Goal: Navigation & Orientation: Find specific page/section

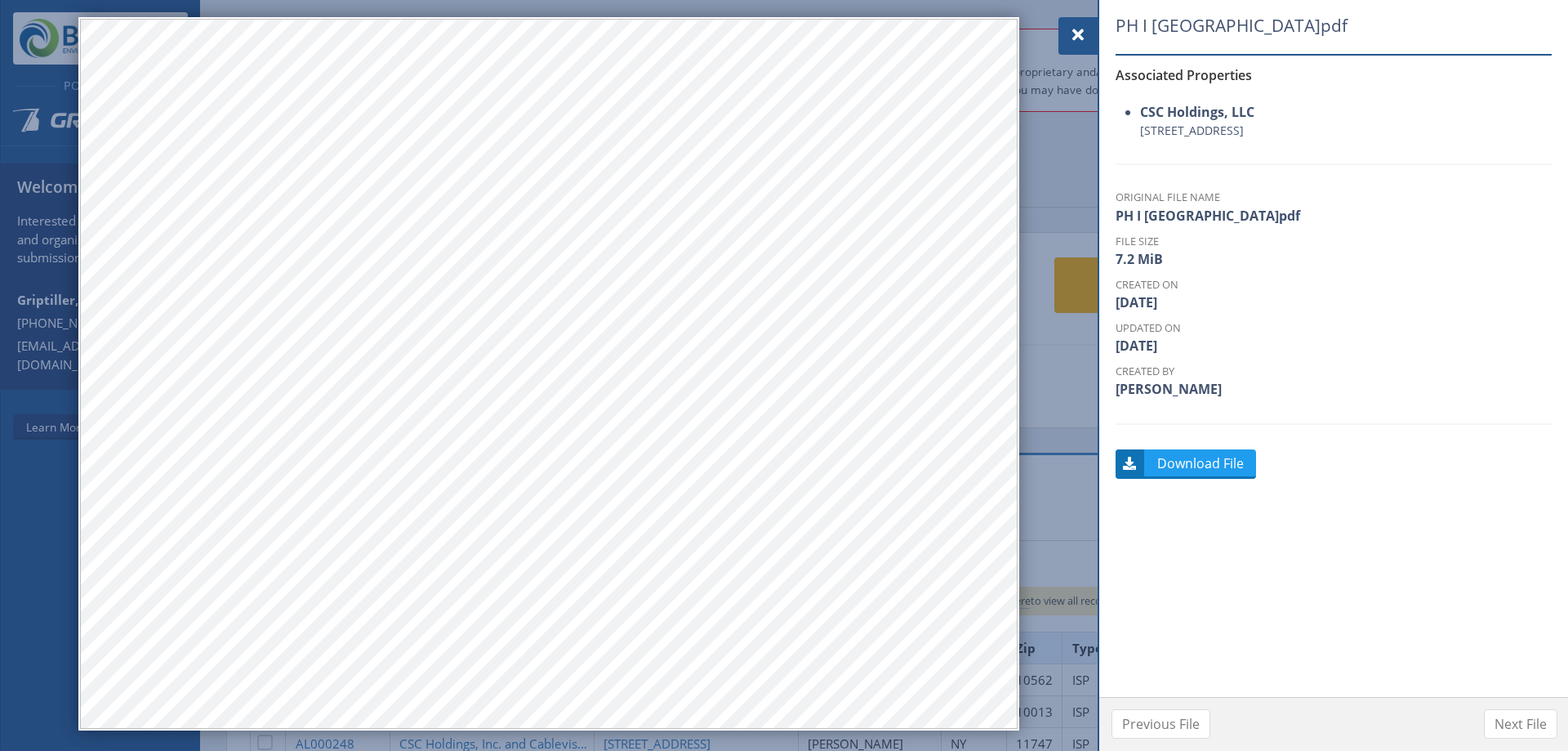
scroll to position [536, 0]
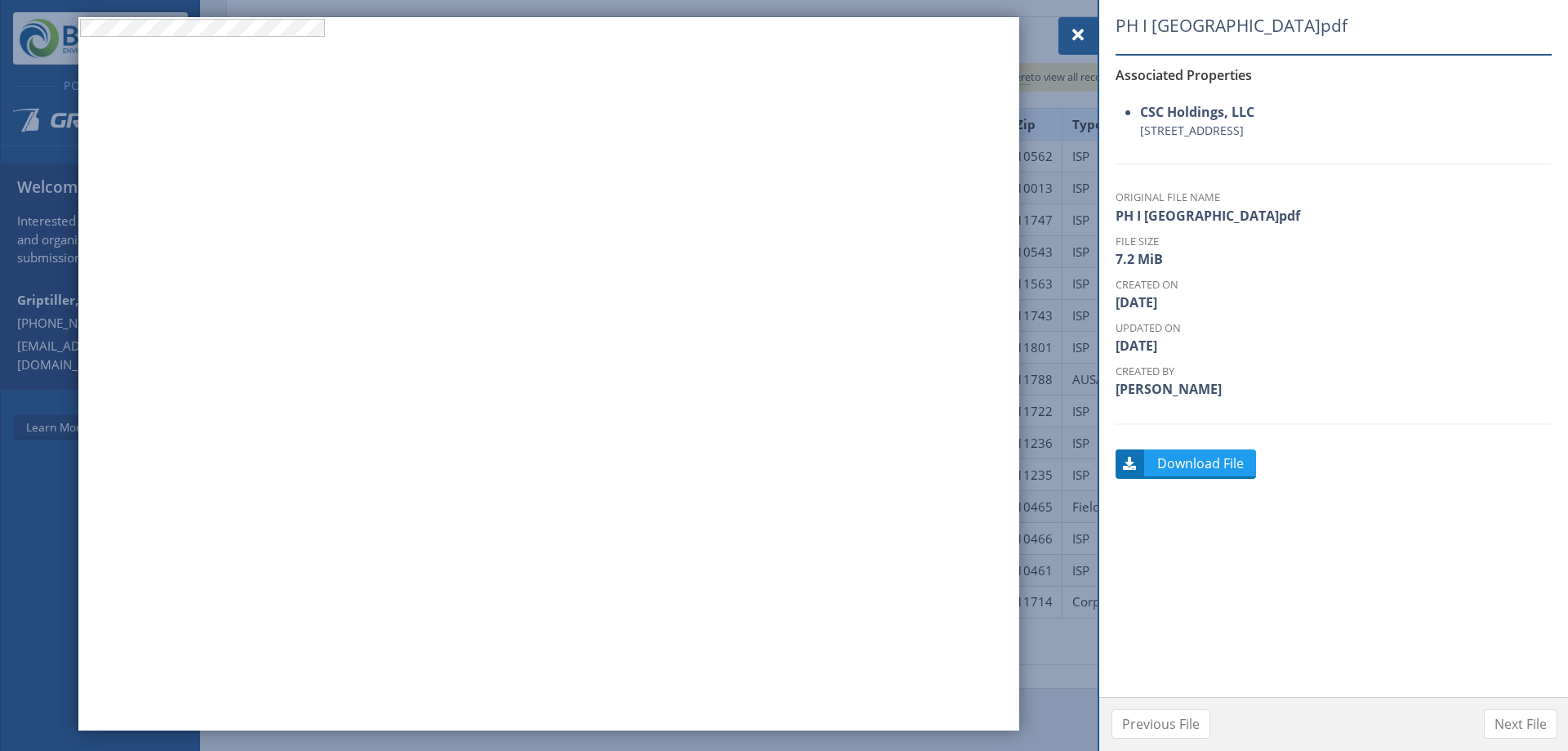
click at [1066, 36] on div at bounding box center [1077, 36] width 39 height 38
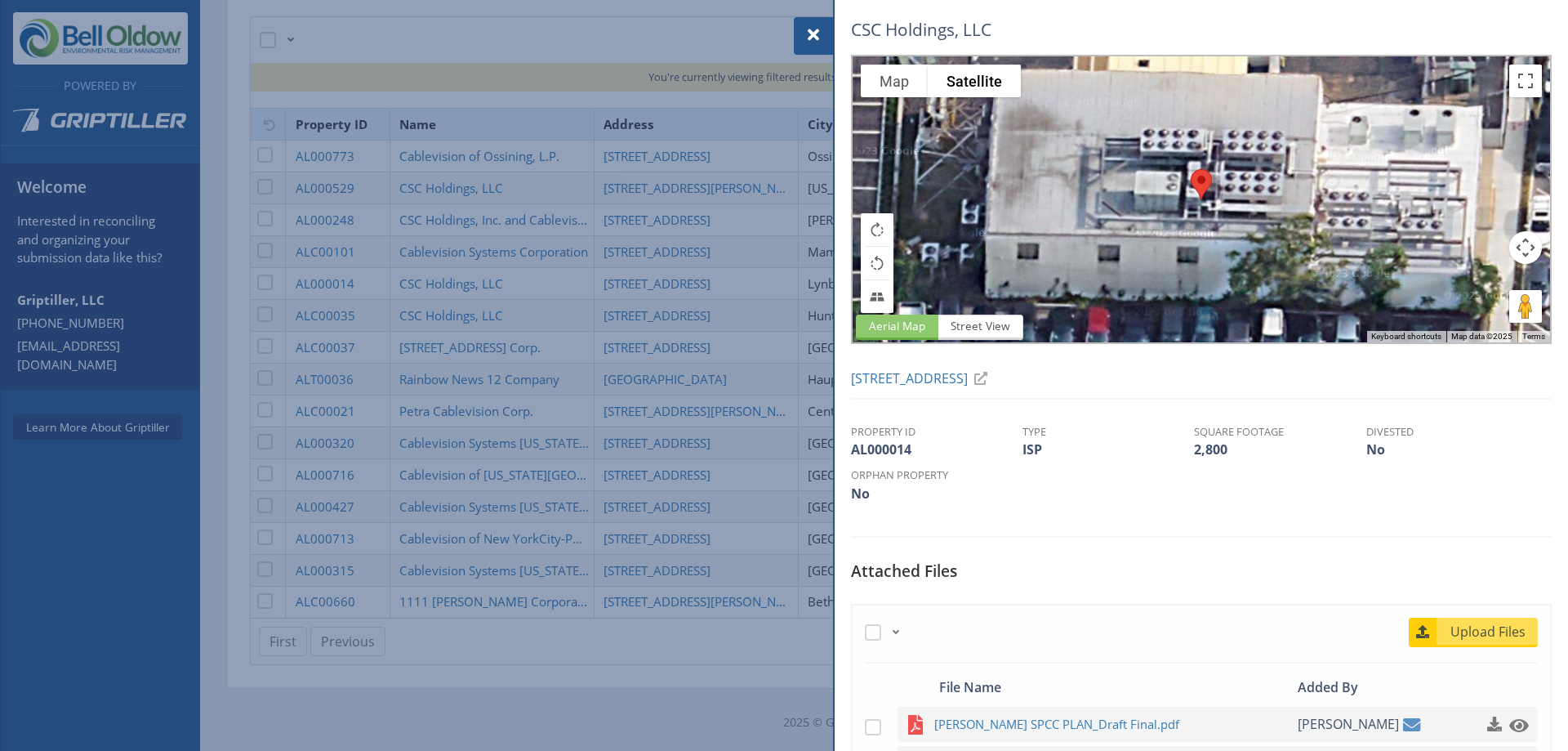
click at [671, 334] on div at bounding box center [784, 376] width 1568 height 751
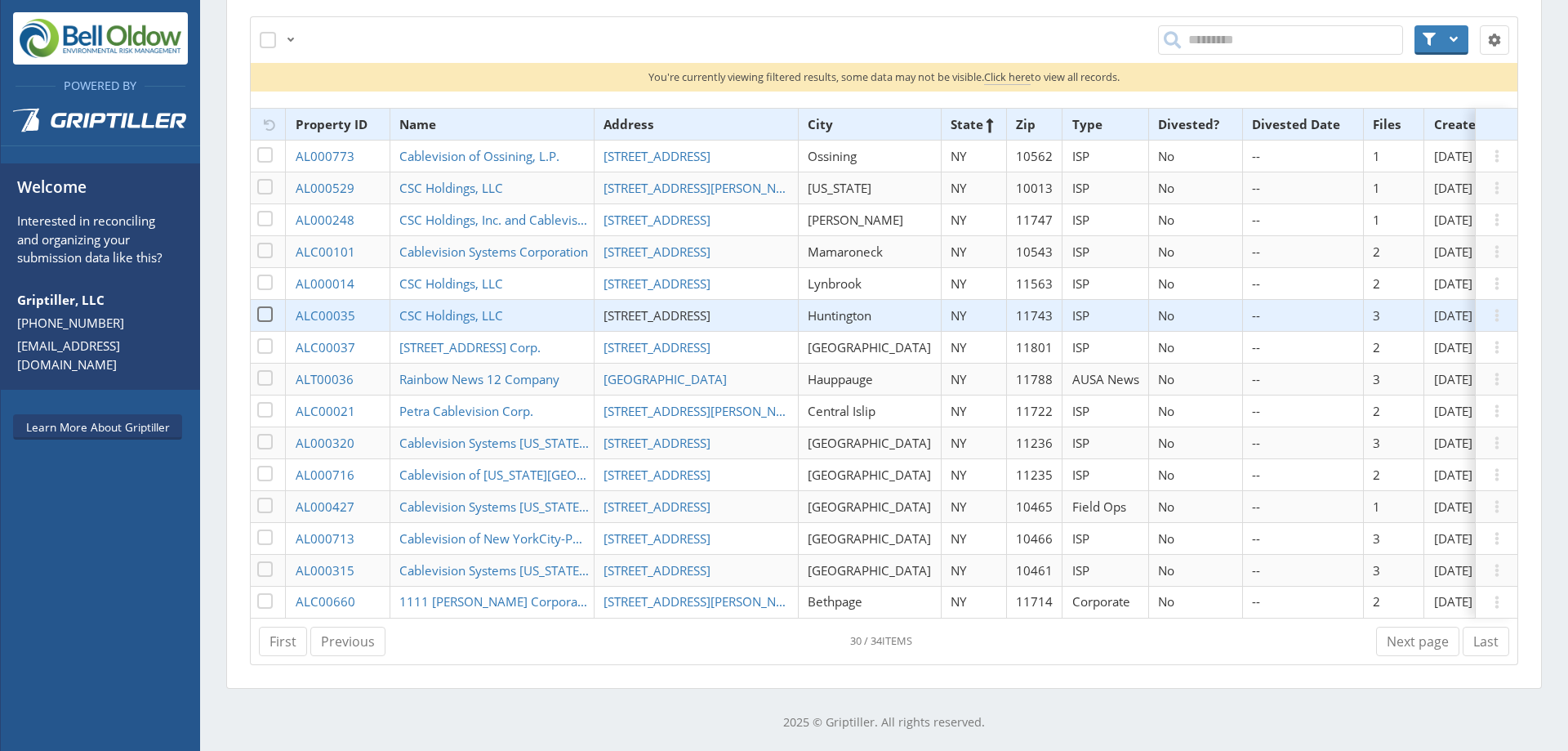
click at [667, 308] on span "[STREET_ADDRESS]" at bounding box center [657, 316] width 107 height 16
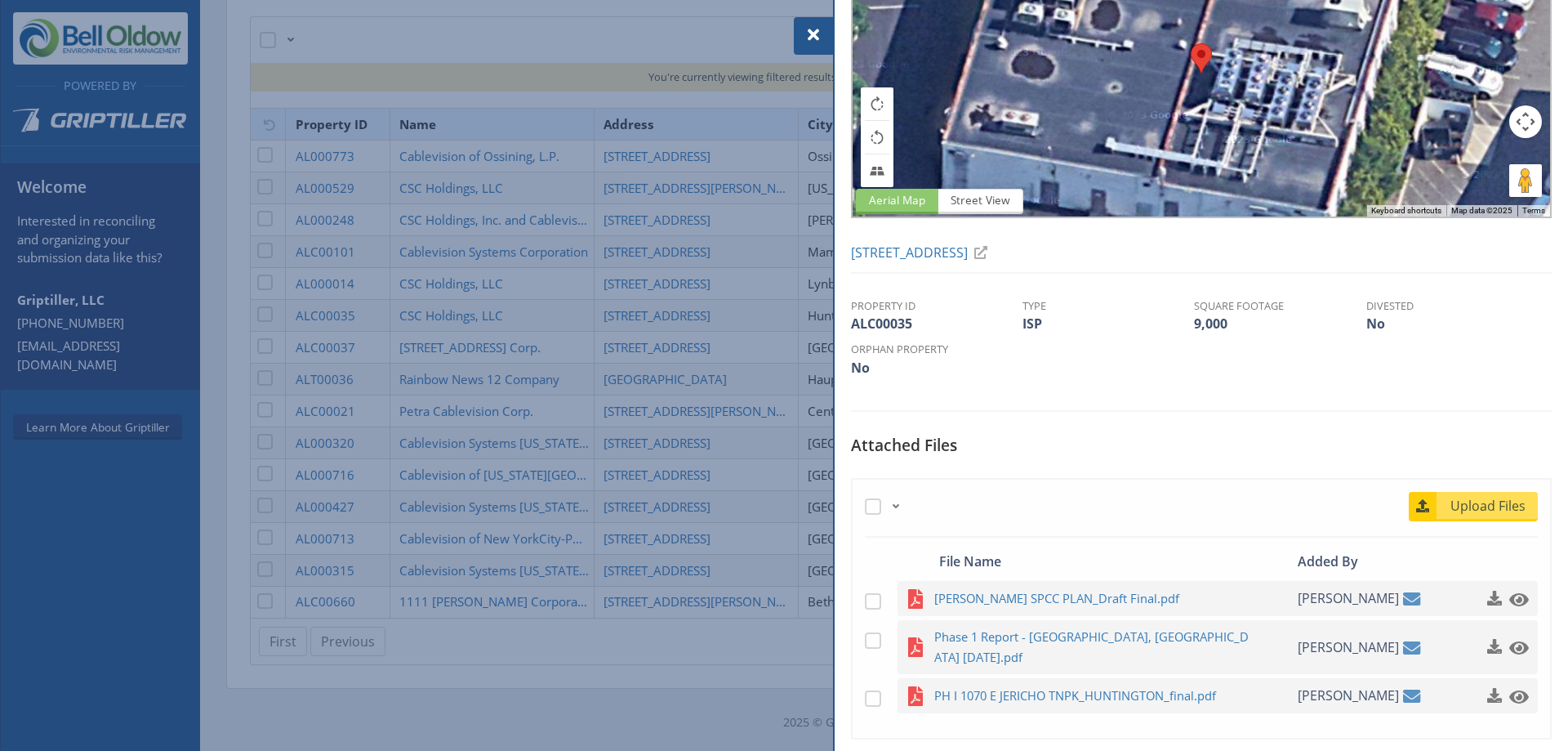
scroll to position [127, 0]
click at [1079, 627] on span "Phase 1 Report - [GEOGRAPHIC_DATA], [GEOGRAPHIC_DATA] [DATE].pdf" at bounding box center [1094, 646] width 319 height 41
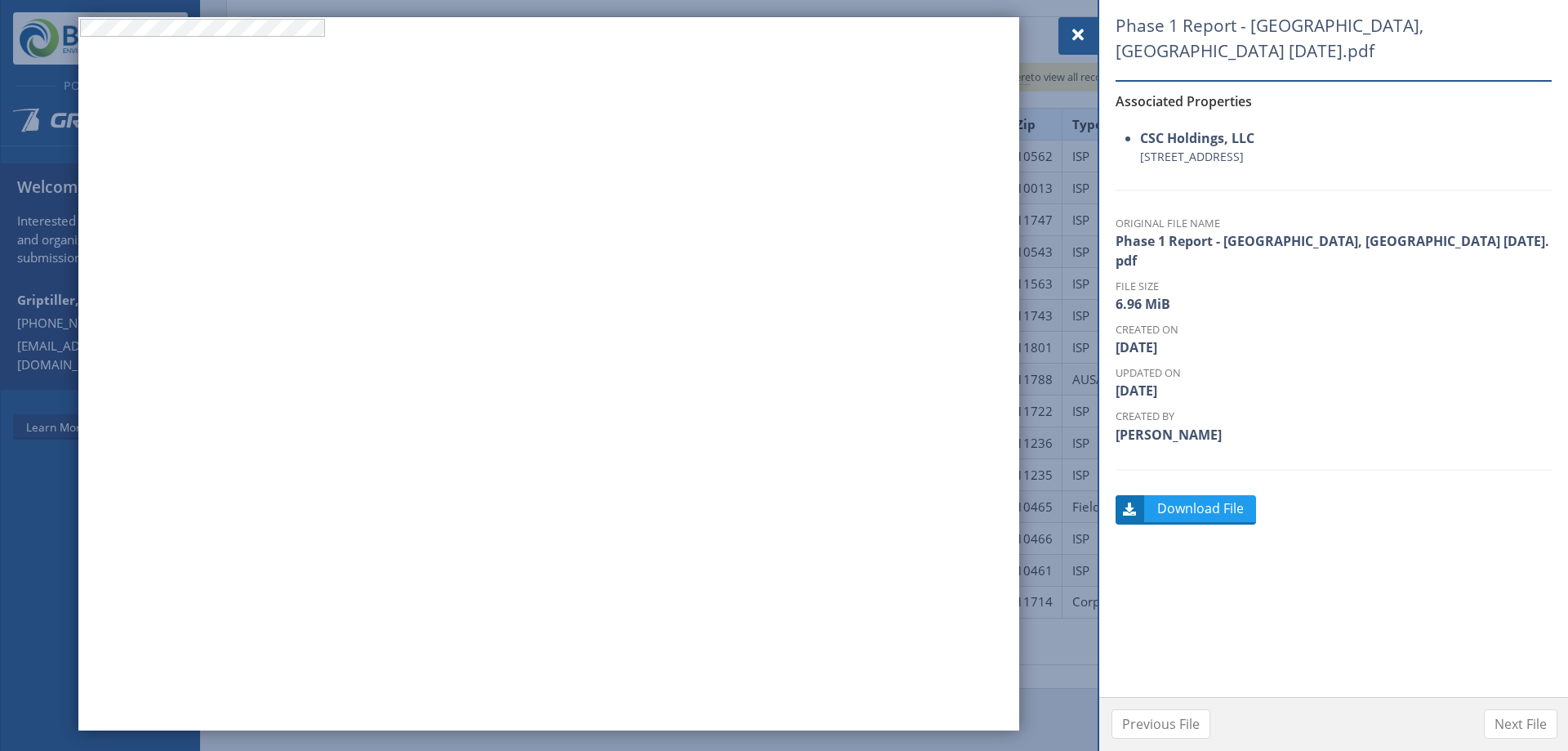
click at [1079, 32] on span at bounding box center [1078, 35] width 20 height 20
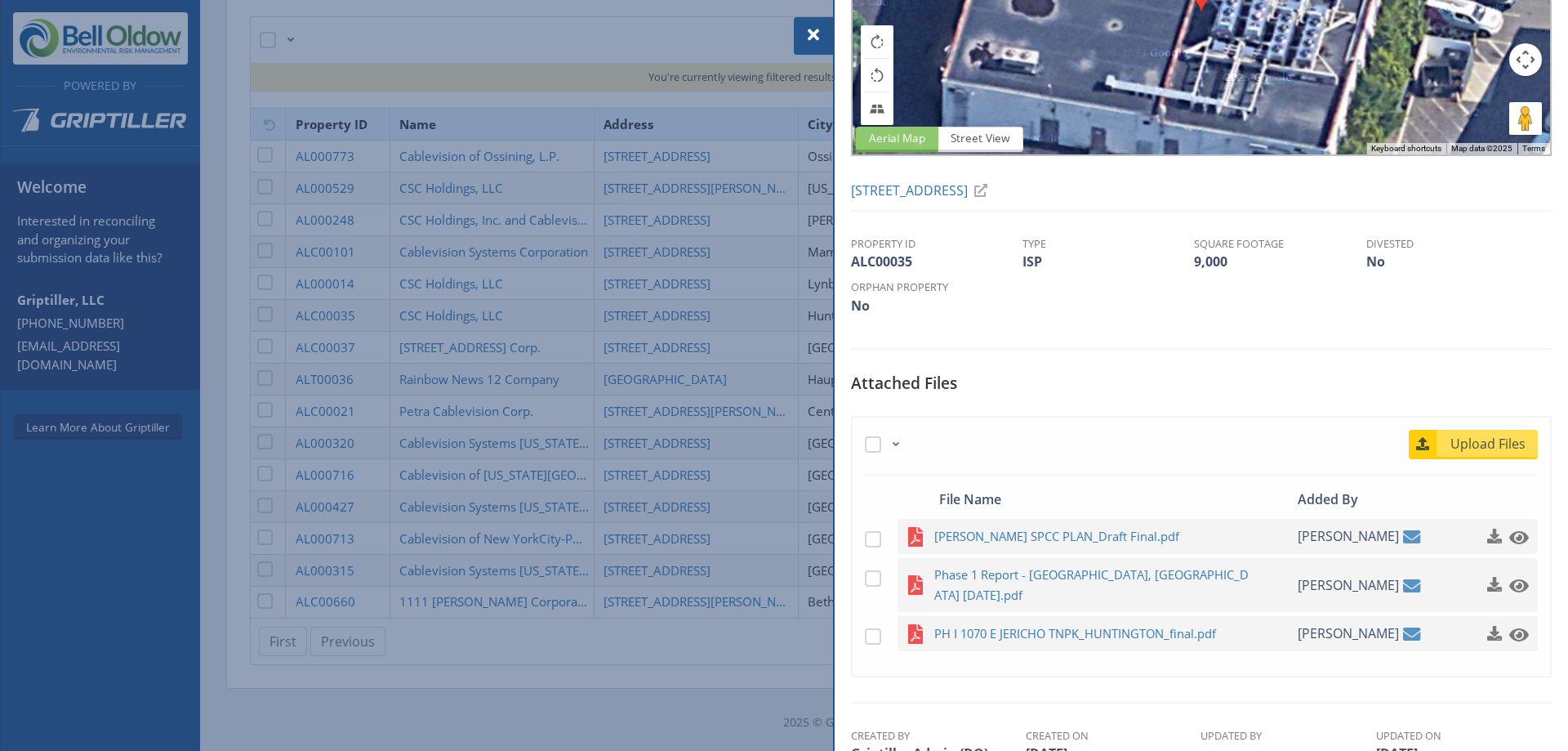
scroll to position [189, 0]
click at [1066, 622] on span "PH I 1070 E JERICHO TNPK_HUNTINGTON_final.pdf" at bounding box center [1094, 632] width 319 height 20
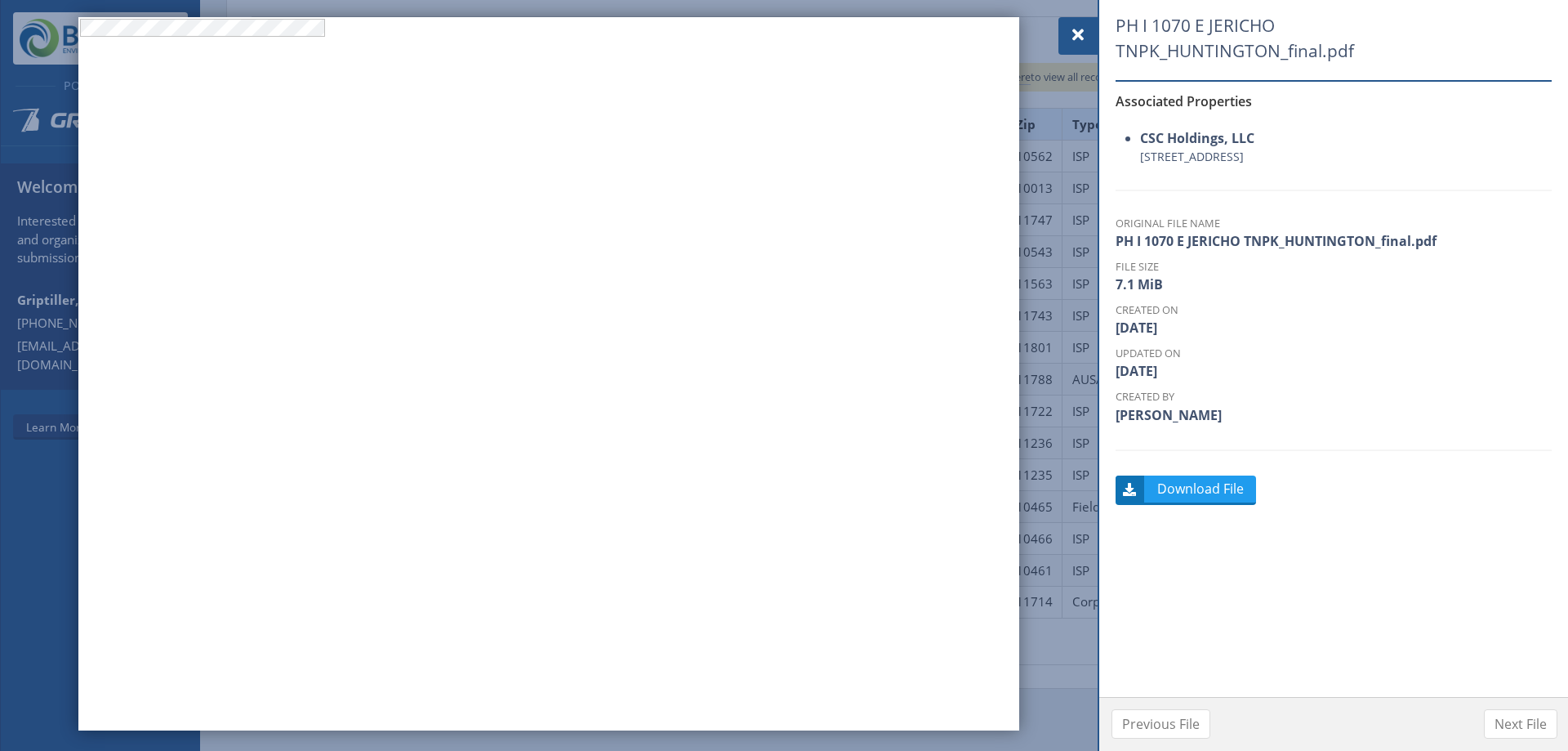
click at [1090, 31] on div at bounding box center [1077, 36] width 39 height 38
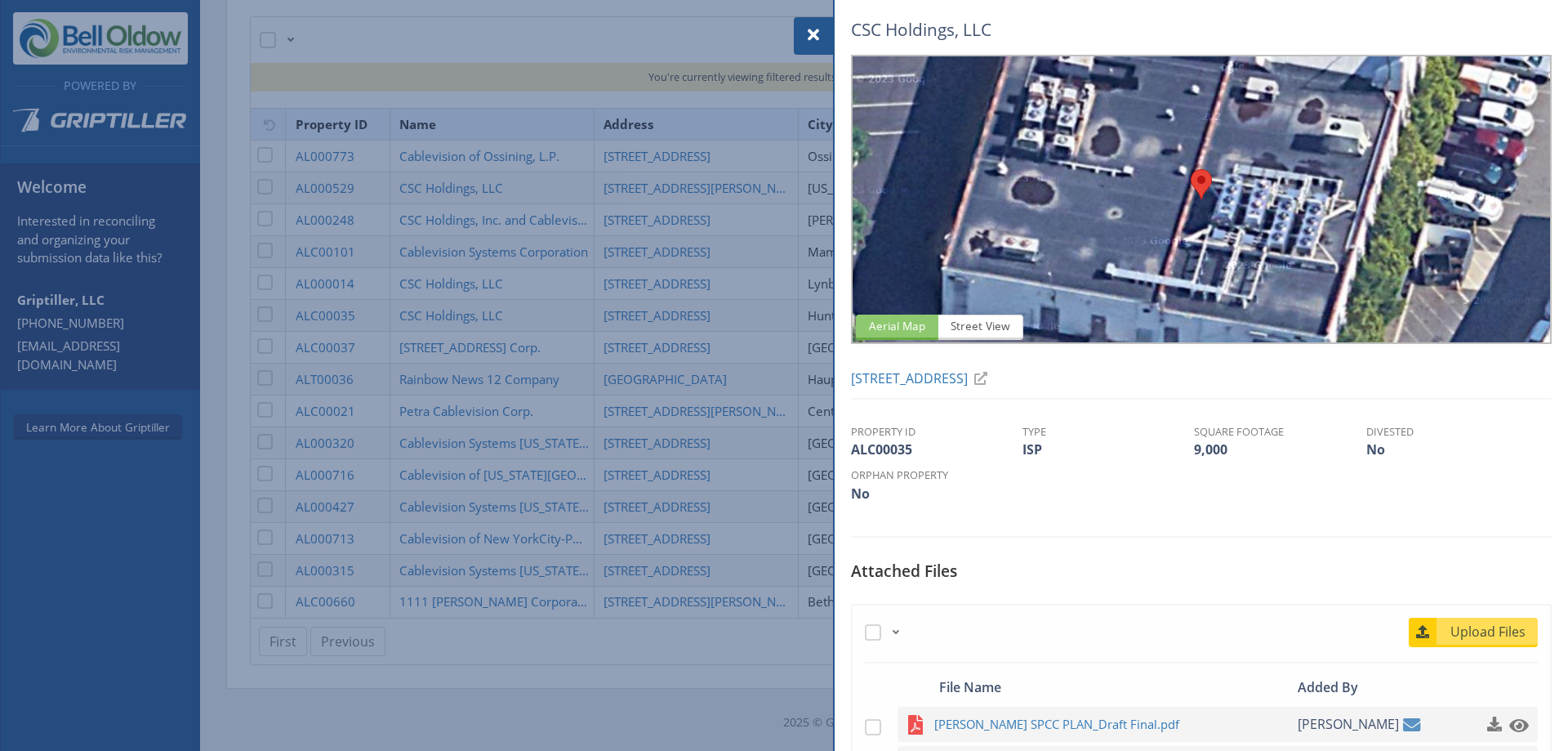
click at [806, 27] on span at bounding box center [813, 35] width 20 height 20
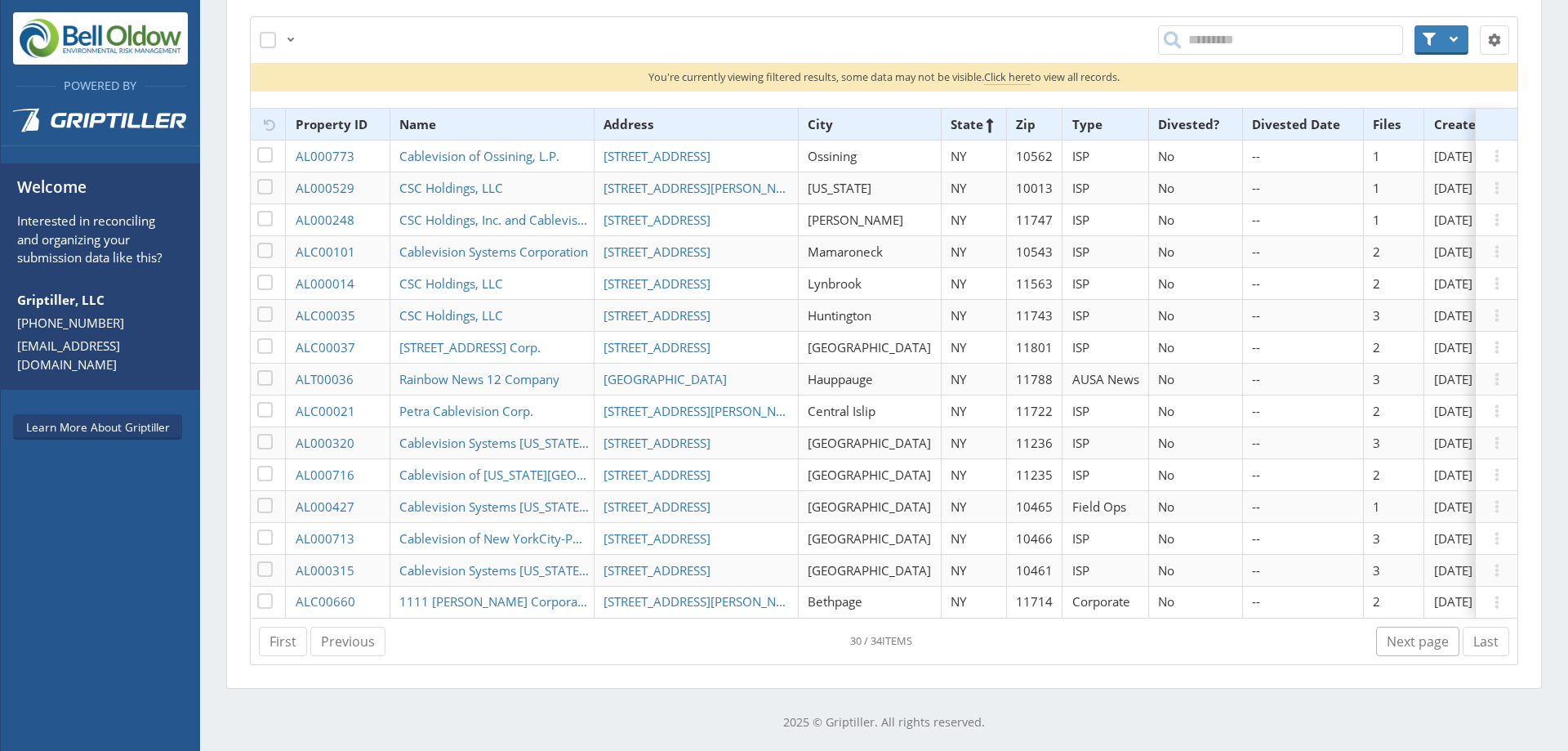
click at [1386, 640] on link "Next page" at bounding box center [1416, 640] width 83 height 29
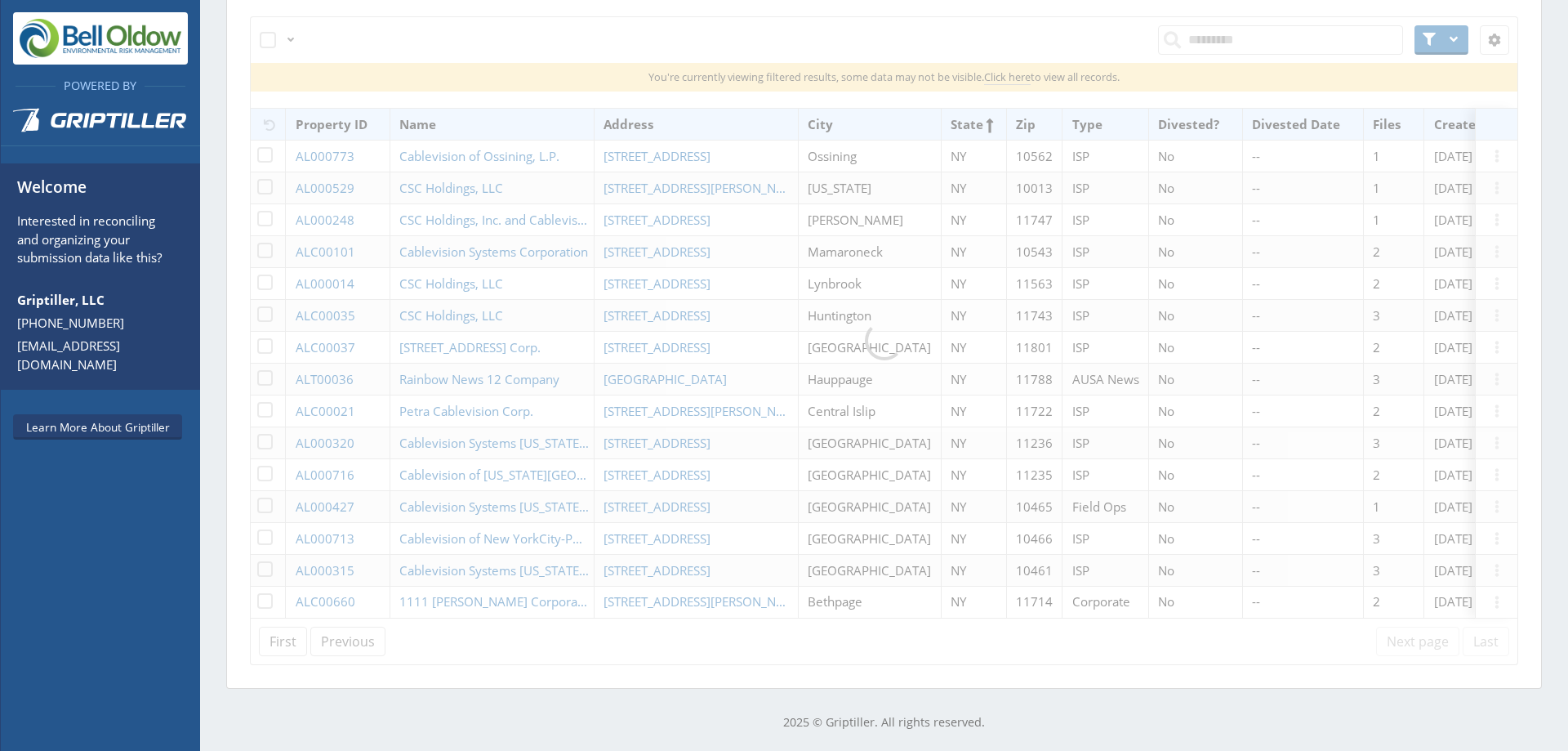
scroll to position [174, 0]
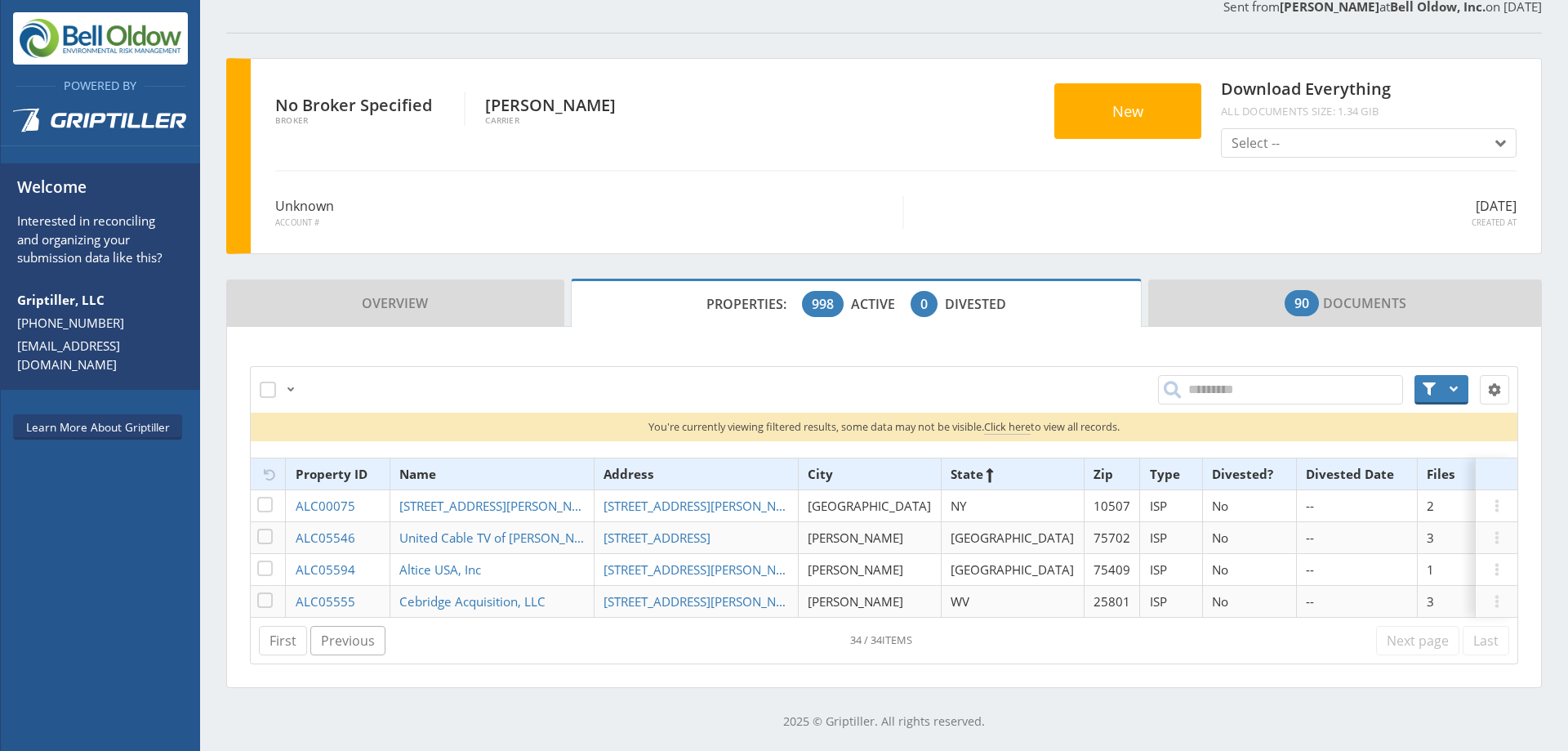
click at [343, 642] on link "Previous" at bounding box center [347, 640] width 75 height 29
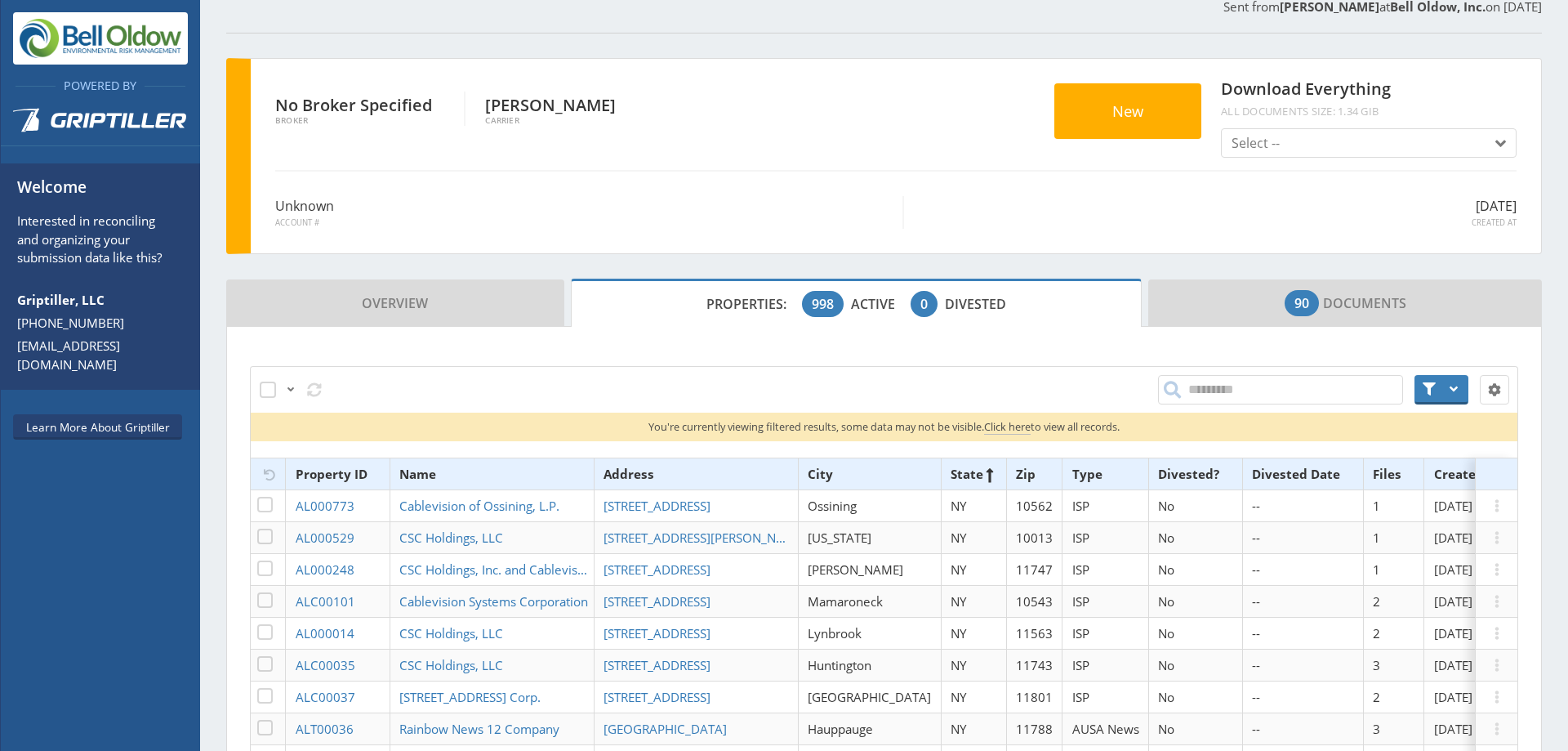
scroll to position [536, 0]
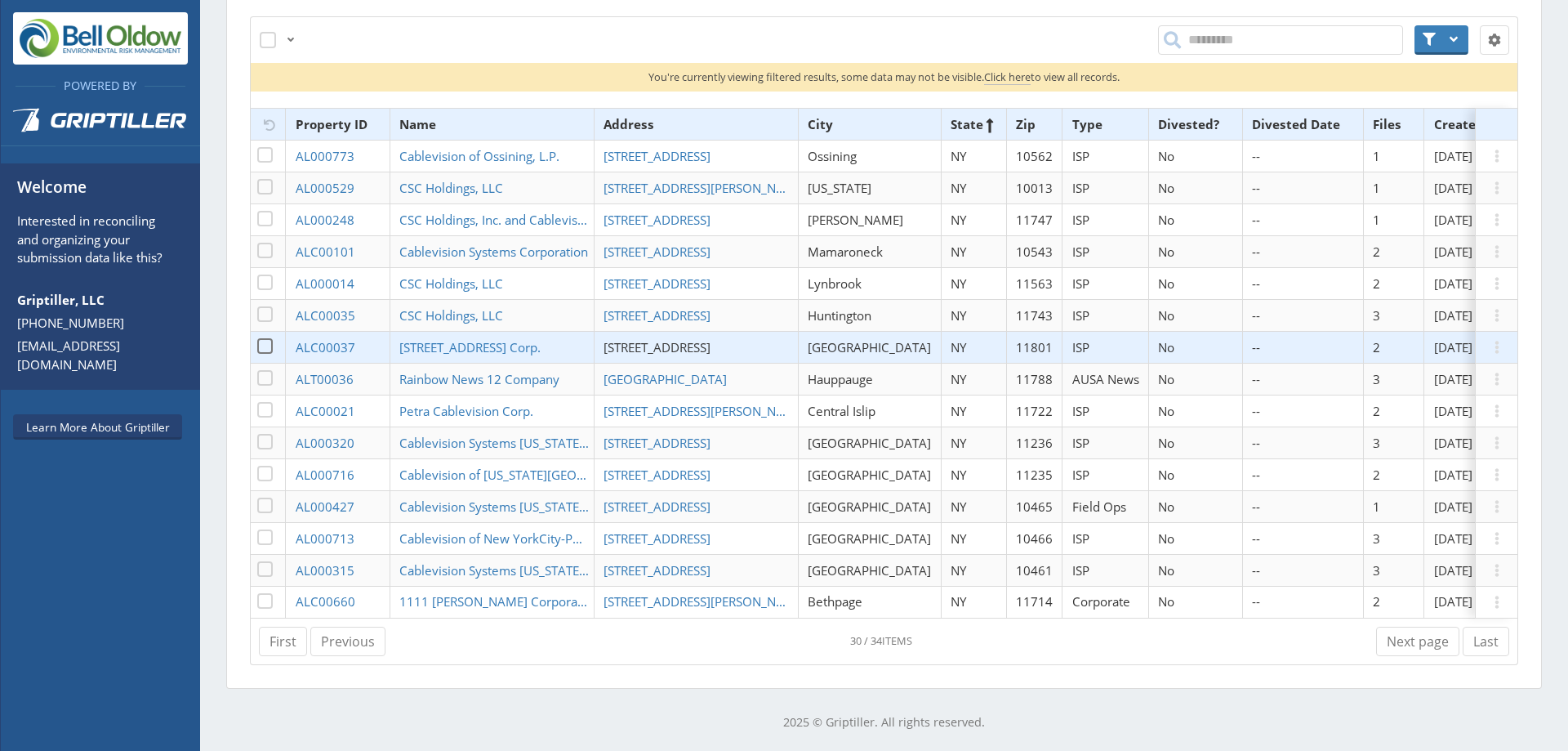
click at [656, 339] on span "[STREET_ADDRESS]" at bounding box center [657, 347] width 107 height 16
